Goal: Information Seeking & Learning: Learn about a topic

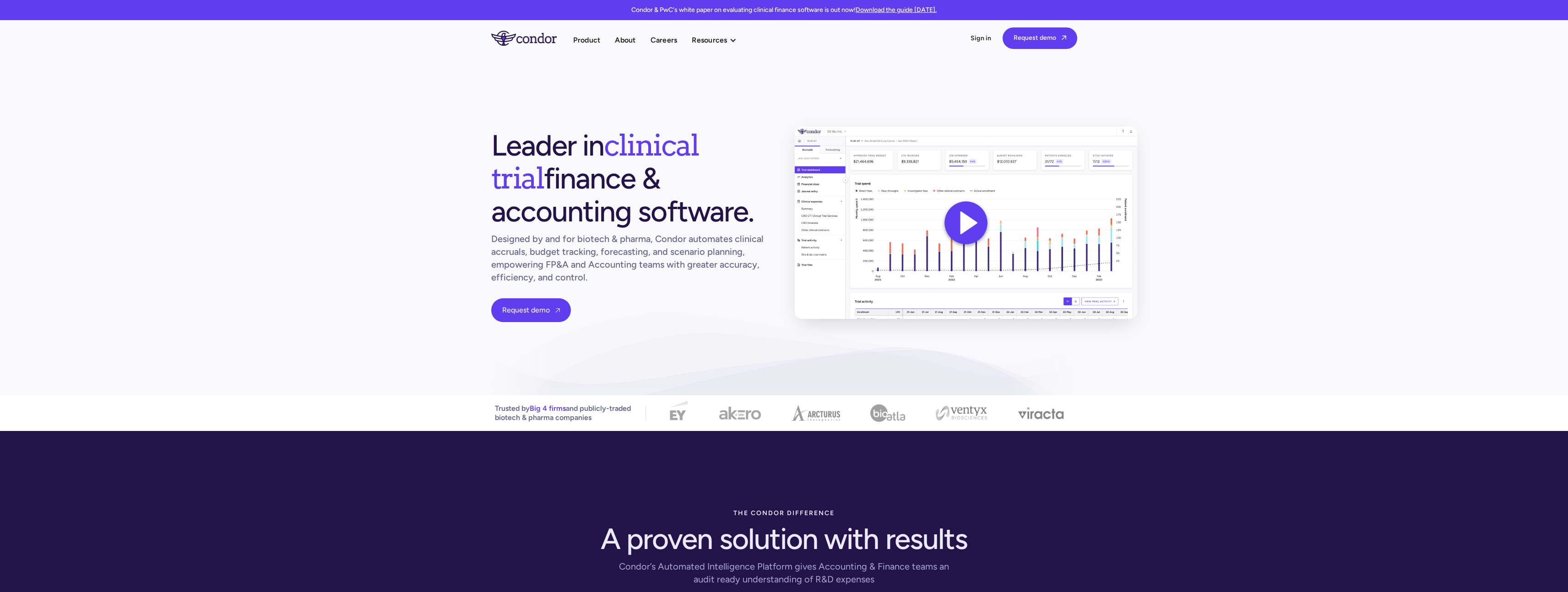
click at [988, 226] on img at bounding box center [965, 222] width 342 height 192
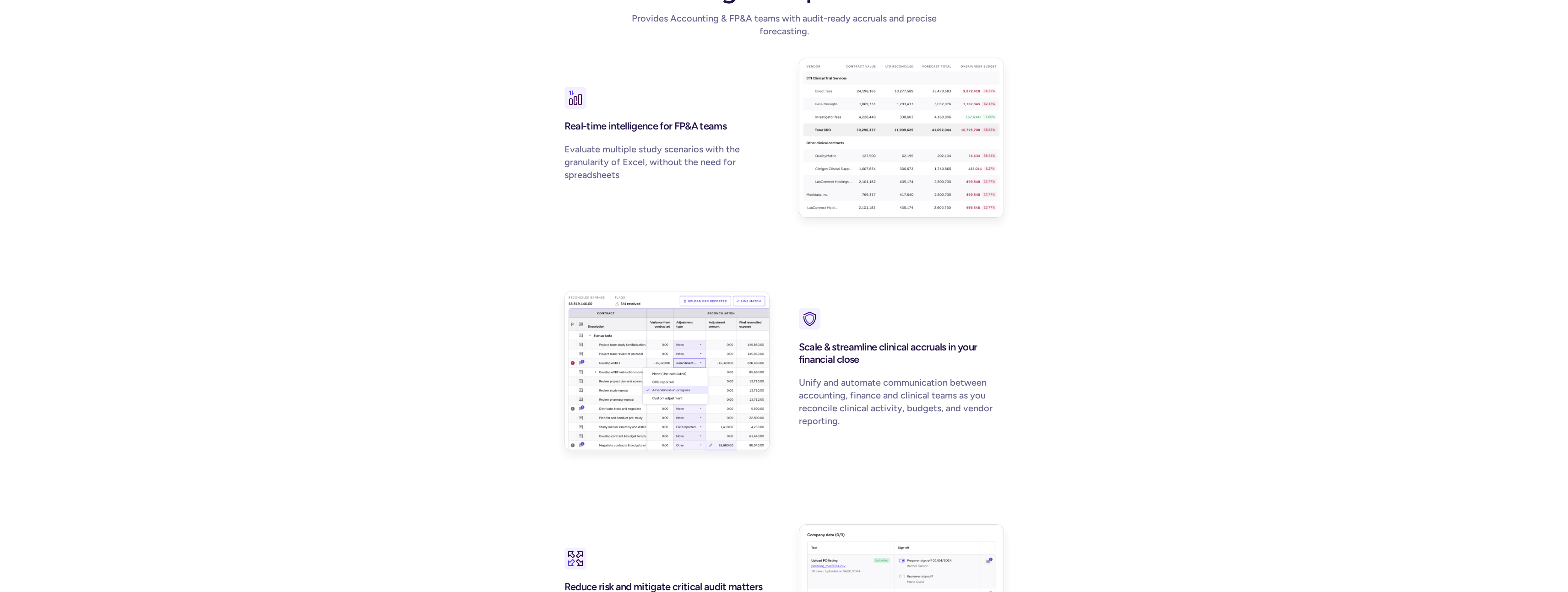
scroll to position [1159, 0]
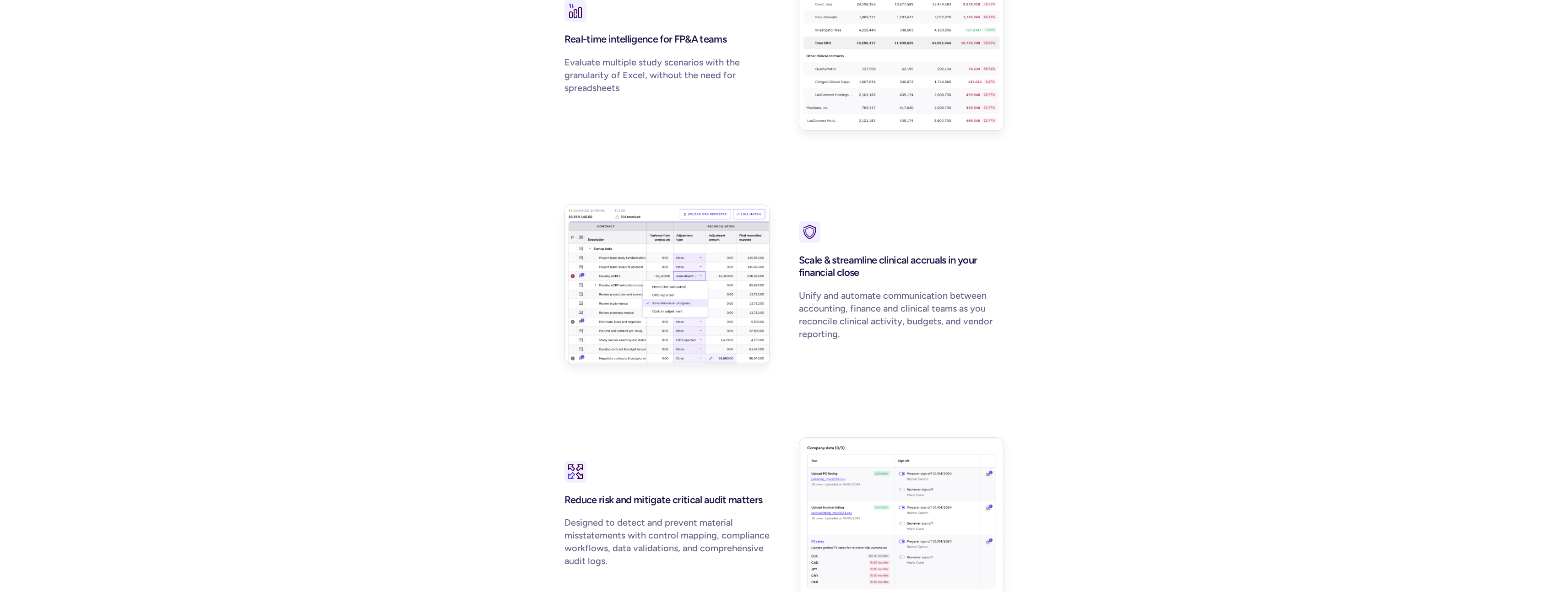
click at [638, 284] on img at bounding box center [667, 284] width 205 height 160
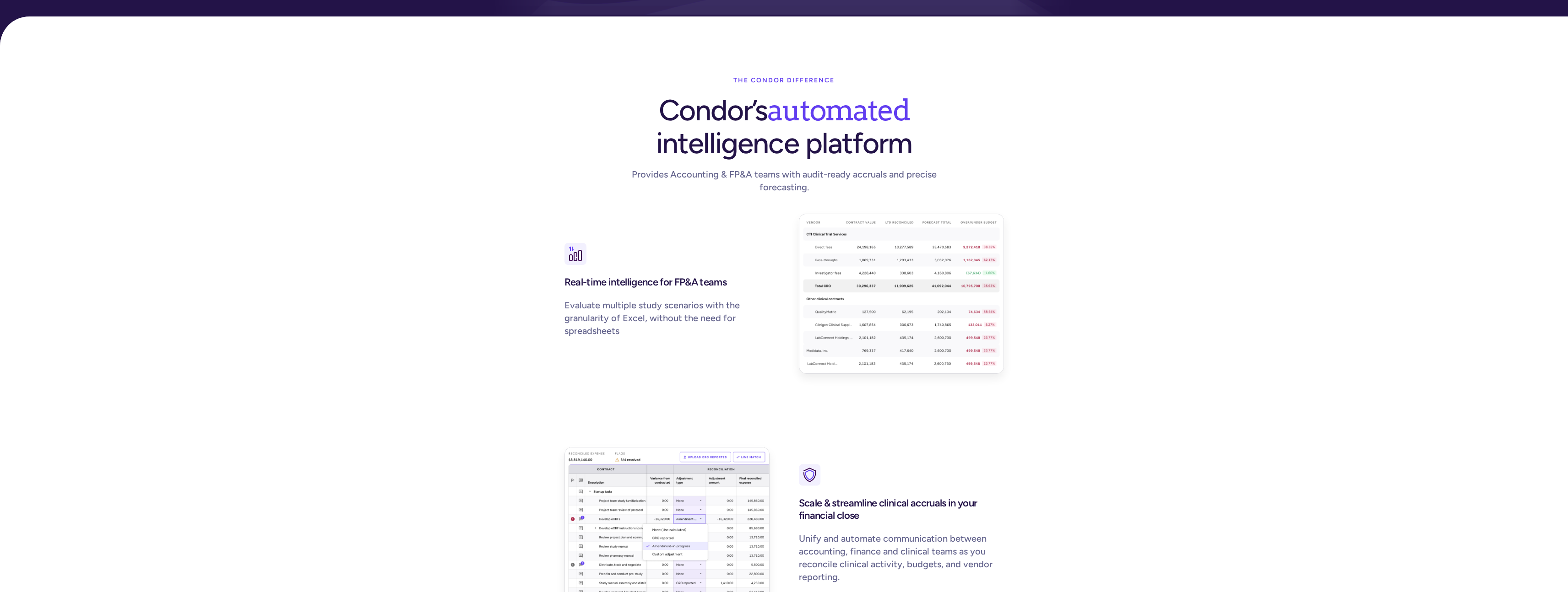
scroll to position [0, 0]
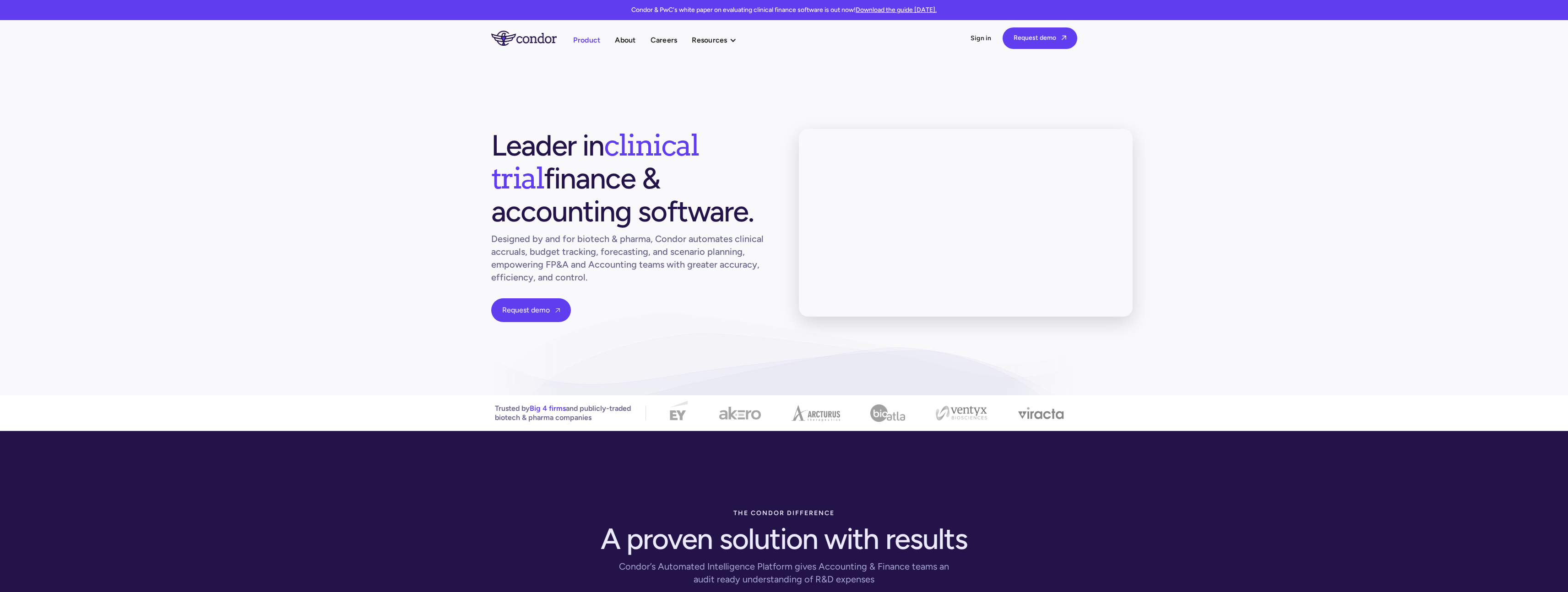
click at [586, 38] on link "Product" at bounding box center [587, 40] width 28 height 12
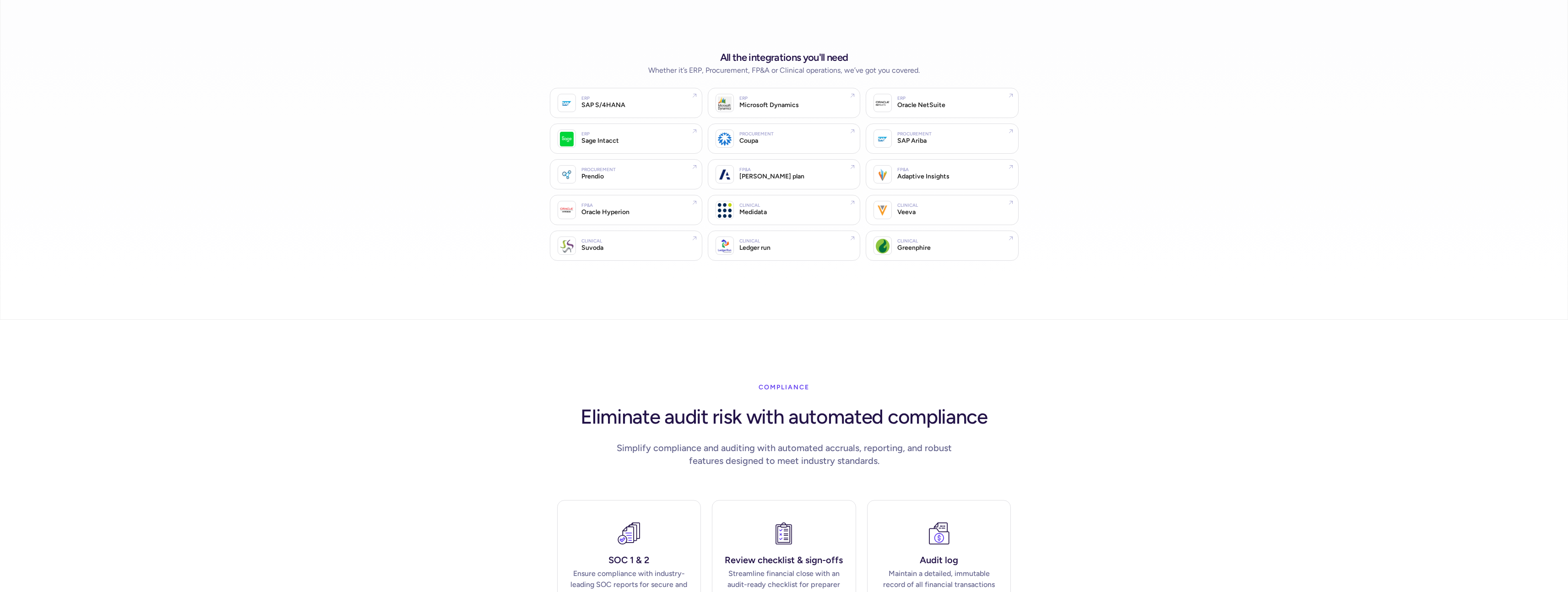
scroll to position [1928, 0]
click at [908, 205] on div "Veeva" at bounding box center [907, 210] width 19 height 9
